Goal: Task Accomplishment & Management: Use online tool/utility

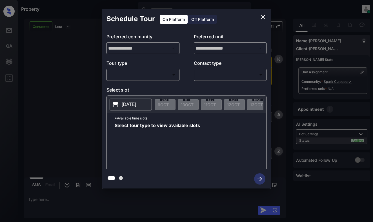
scroll to position [146, 0]
click at [156, 75] on body "Property Dominic Ceralde Online Set yourself offline Set yourself on break Prof…" at bounding box center [186, 111] width 373 height 222
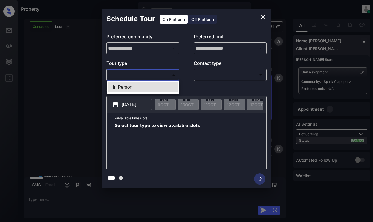
click at [155, 87] on li "In Person" at bounding box center [143, 87] width 70 height 10
type input "********"
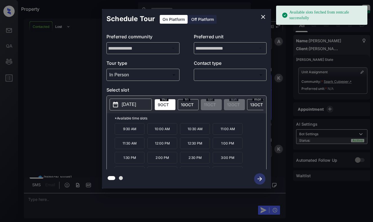
click at [131, 107] on p "2025-10-09" at bounding box center [129, 104] width 14 height 7
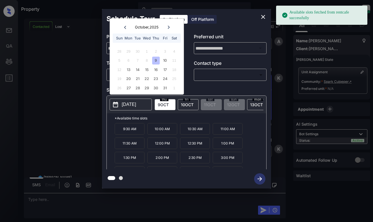
click at [159, 59] on div "9" at bounding box center [156, 61] width 8 height 8
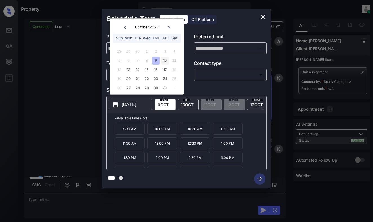
click at [163, 60] on div "10" at bounding box center [165, 61] width 8 height 8
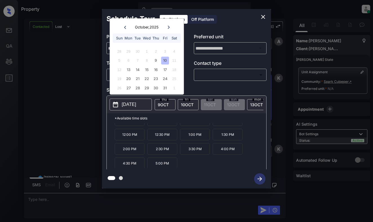
scroll to position [10, 0]
click at [263, 15] on icon "close" at bounding box center [263, 17] width 7 height 7
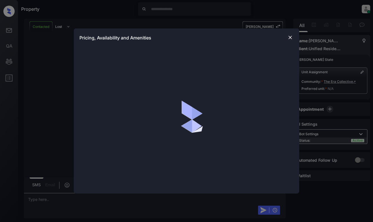
scroll to position [360, 0]
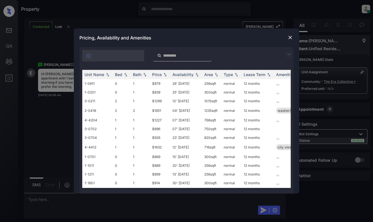
click at [292, 55] on img at bounding box center [288, 54] width 7 height 7
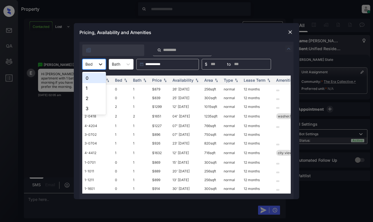
click at [96, 65] on div at bounding box center [100, 64] width 10 height 10
click at [95, 87] on div "1" at bounding box center [94, 88] width 24 height 10
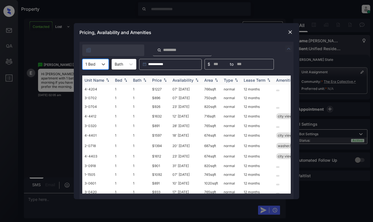
click at [163, 80] on img at bounding box center [165, 80] width 6 height 4
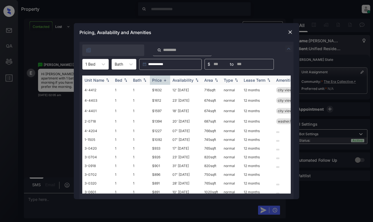
click at [163, 80] on img at bounding box center [165, 80] width 6 height 4
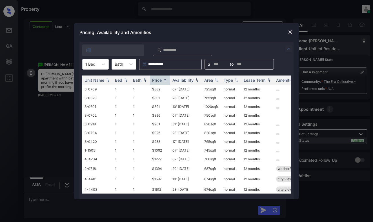
click at [289, 33] on img at bounding box center [290, 32] width 6 height 6
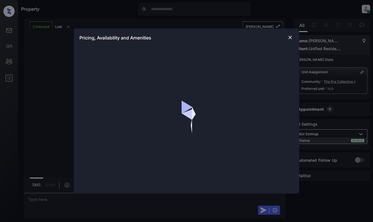
scroll to position [360, 0]
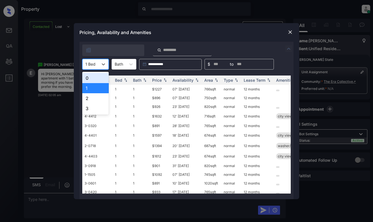
click at [94, 64] on div at bounding box center [90, 64] width 10 height 6
click at [93, 77] on div "0" at bounding box center [95, 78] width 26 height 10
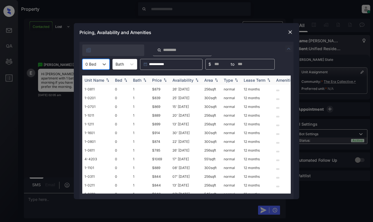
click at [154, 80] on div "Price" at bounding box center [157, 80] width 10 height 5
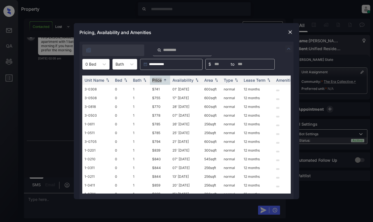
scroll to position [397, 0]
click at [291, 36] on div at bounding box center [290, 32] width 7 height 7
click at [289, 32] on img at bounding box center [290, 32] width 6 height 6
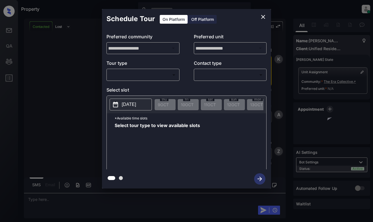
scroll to position [397, 0]
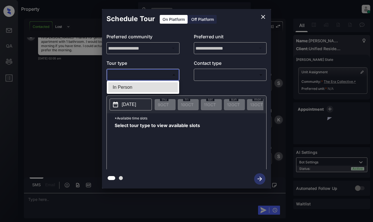
click at [150, 78] on body "Property Dominic Ceralde Online Set yourself offline Set yourself on break Prof…" at bounding box center [186, 111] width 373 height 222
click at [152, 87] on li "In Person" at bounding box center [143, 87] width 70 height 10
type input "********"
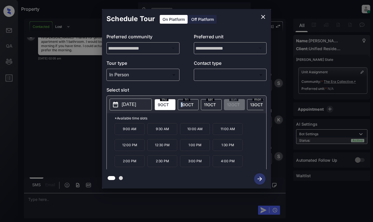
click at [181, 103] on span "10 OCT" at bounding box center [187, 104] width 13 height 5
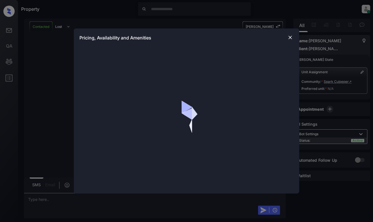
scroll to position [535, 0]
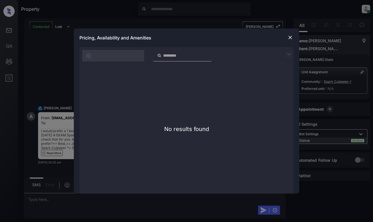
click at [289, 41] on div at bounding box center [290, 37] width 7 height 7
click at [287, 38] on div at bounding box center [290, 37] width 7 height 7
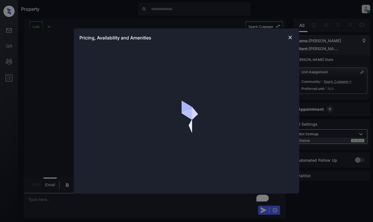
scroll to position [1187, 0]
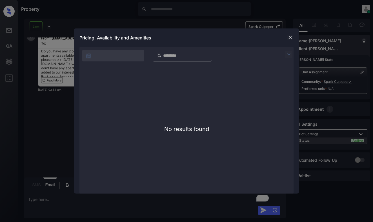
click at [288, 35] on img at bounding box center [290, 38] width 6 height 6
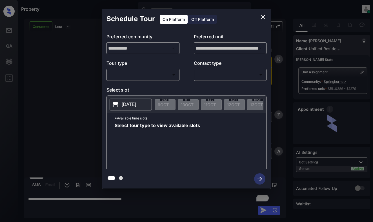
click at [142, 78] on body "Property [PERSON_NAME] Online Set yourself offline Set yourself on break Profil…" at bounding box center [186, 111] width 373 height 222
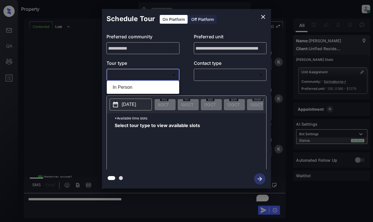
click at [140, 86] on li "In Person" at bounding box center [143, 87] width 70 height 10
type input "********"
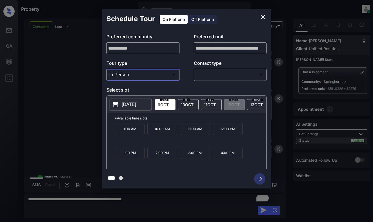
click at [136, 102] on p "[DATE]" at bounding box center [129, 104] width 14 height 7
click at [261, 15] on icon "close" at bounding box center [263, 17] width 7 height 7
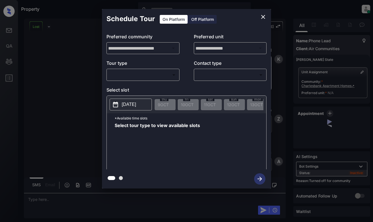
scroll to position [1080, 0]
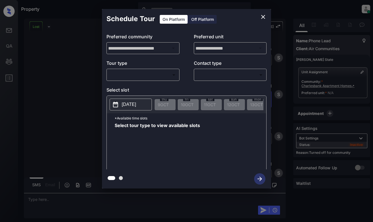
click at [151, 74] on body "Property Dominic Ceralde Online Set yourself offline Set yourself on break Prof…" at bounding box center [186, 111] width 373 height 222
click at [149, 88] on div at bounding box center [186, 111] width 373 height 222
click at [262, 17] on icon "close" at bounding box center [263, 17] width 4 height 4
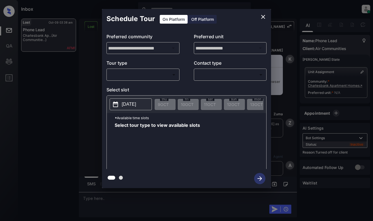
scroll to position [1217, 0]
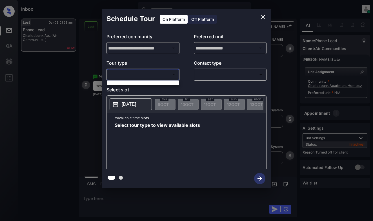
click at [153, 77] on body "Inbox Dominic Ceralde Online Set yourself offline Set yourself on break Profile…" at bounding box center [186, 110] width 373 height 221
click at [150, 86] on div at bounding box center [186, 110] width 373 height 221
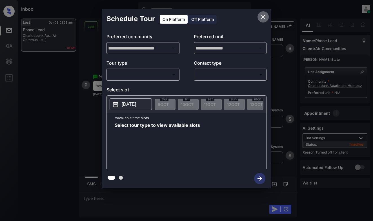
click at [261, 16] on icon "close" at bounding box center [263, 17] width 7 height 7
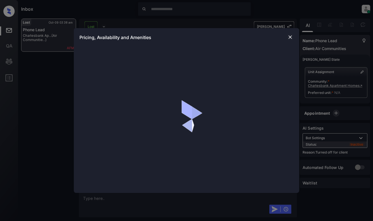
scroll to position [1217, 0]
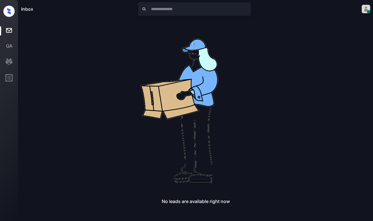
click at [334, 121] on div "No leads are available right now" at bounding box center [195, 112] width 349 height 186
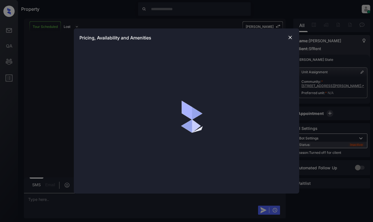
scroll to position [2350, 0]
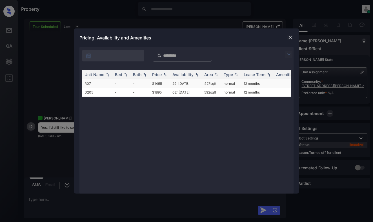
click at [177, 85] on td "29' Jun 18" at bounding box center [186, 83] width 32 height 9
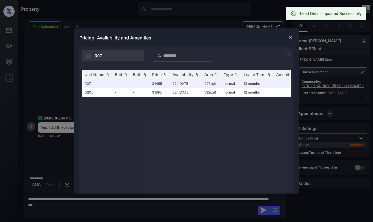
click at [290, 36] on img at bounding box center [290, 38] width 6 height 6
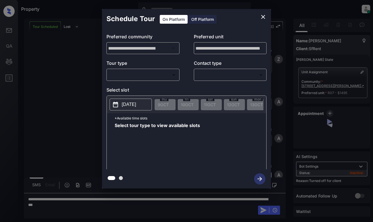
scroll to position [2350, 0]
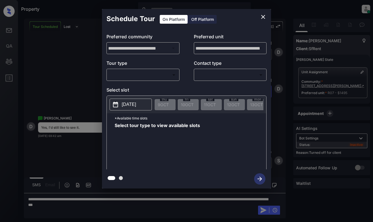
click at [204, 18] on div "Off Platform" at bounding box center [202, 19] width 28 height 9
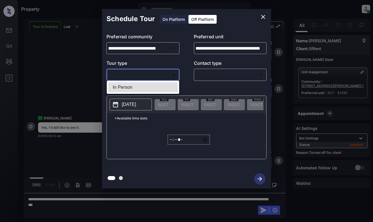
click at [169, 73] on body "Property [PERSON_NAME] Online Set yourself offline Set yourself on break Profil…" at bounding box center [186, 111] width 373 height 222
click at [169, 86] on li "In Person" at bounding box center [143, 87] width 70 height 10
type input "********"
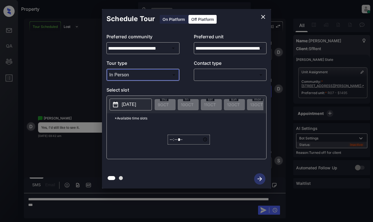
click at [226, 75] on body "Property [PERSON_NAME] Online Set yourself offline Set yourself on break Profil…" at bounding box center [186, 111] width 373 height 222
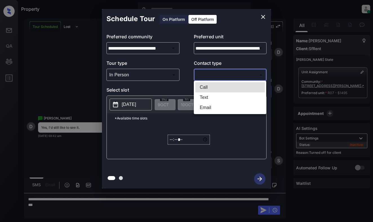
click at [223, 97] on li "Text" at bounding box center [230, 97] width 70 height 10
type input "****"
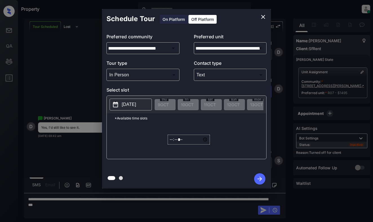
click at [120, 106] on button "[DATE]" at bounding box center [131, 105] width 42 height 12
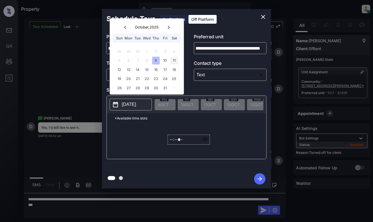
click at [176, 59] on div "11" at bounding box center [174, 61] width 8 height 8
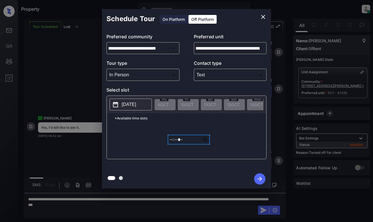
click at [168, 141] on input "*****" at bounding box center [189, 140] width 42 height 10
type input "*****"
click at [261, 177] on icon "button" at bounding box center [259, 178] width 11 height 11
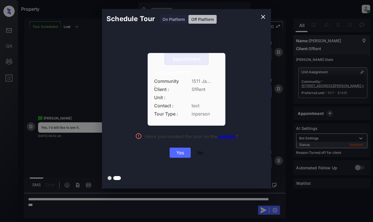
click at [172, 149] on div "Yes" at bounding box center [180, 153] width 21 height 10
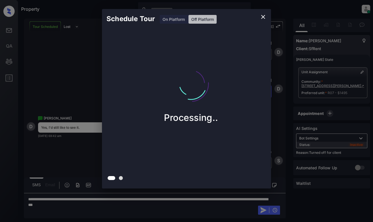
click at [141, 203] on div at bounding box center [186, 111] width 373 height 222
